Goal: Task Accomplishment & Management: Manage account settings

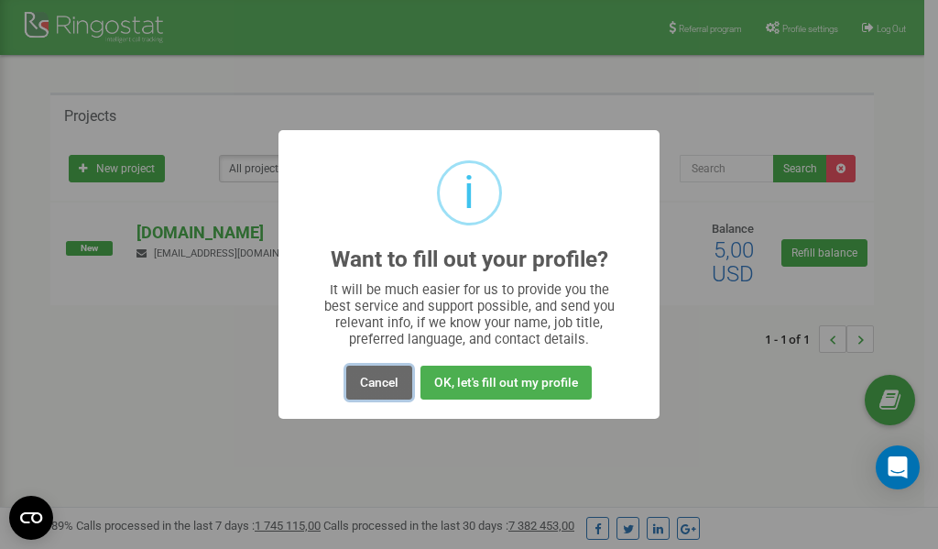
click at [378, 385] on button "Cancel" at bounding box center [379, 382] width 66 height 34
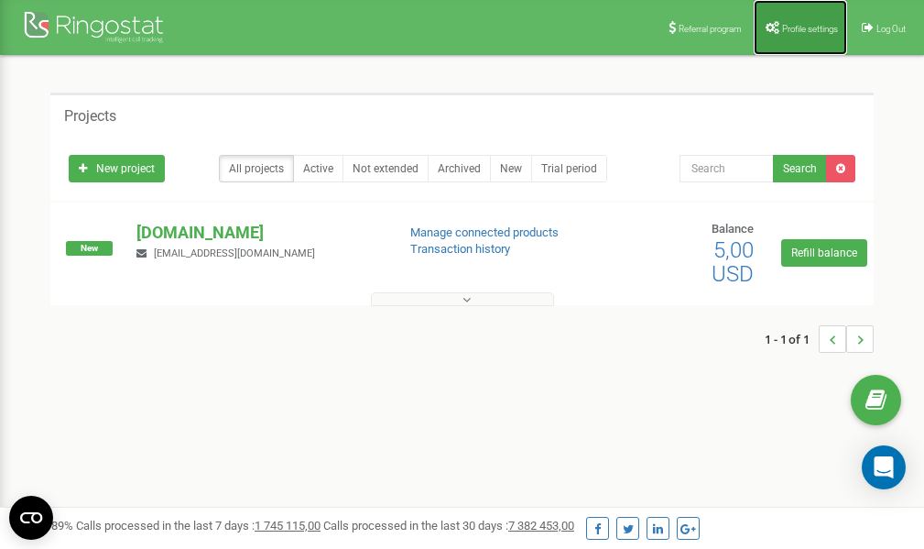
click at [782, 27] on span "Profile settings" at bounding box center [810, 29] width 56 height 10
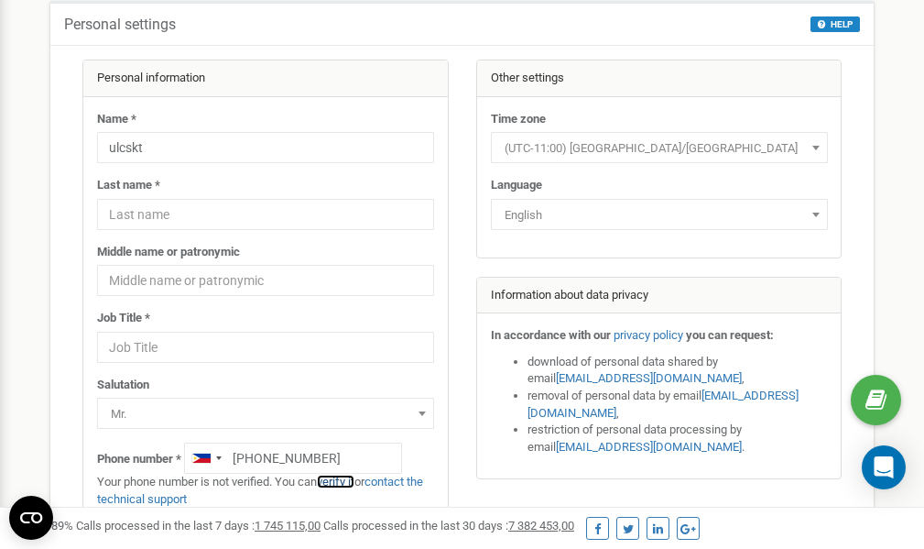
click at [343, 481] on link "verify it" at bounding box center [336, 481] width 38 height 14
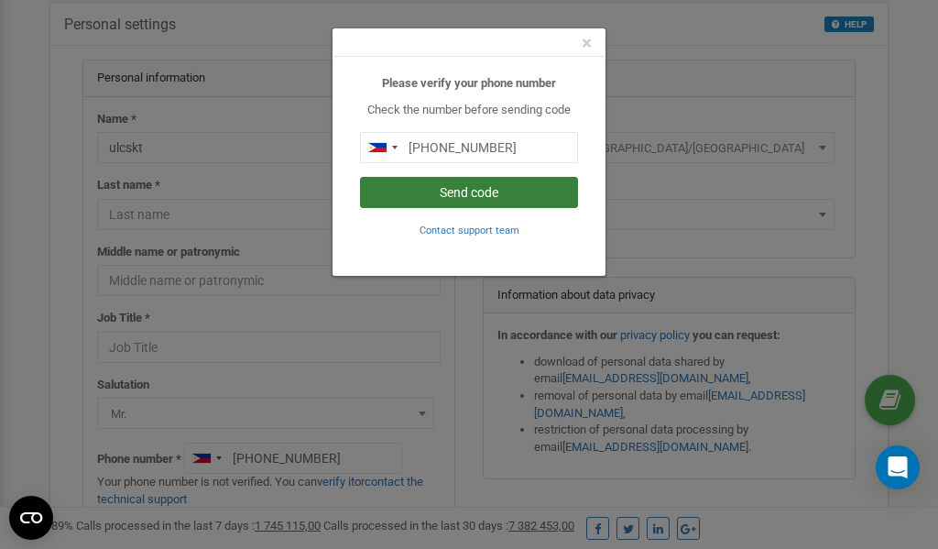
click at [435, 194] on button "Send code" at bounding box center [469, 192] width 218 height 31
